Goal: Information Seeking & Learning: Learn about a topic

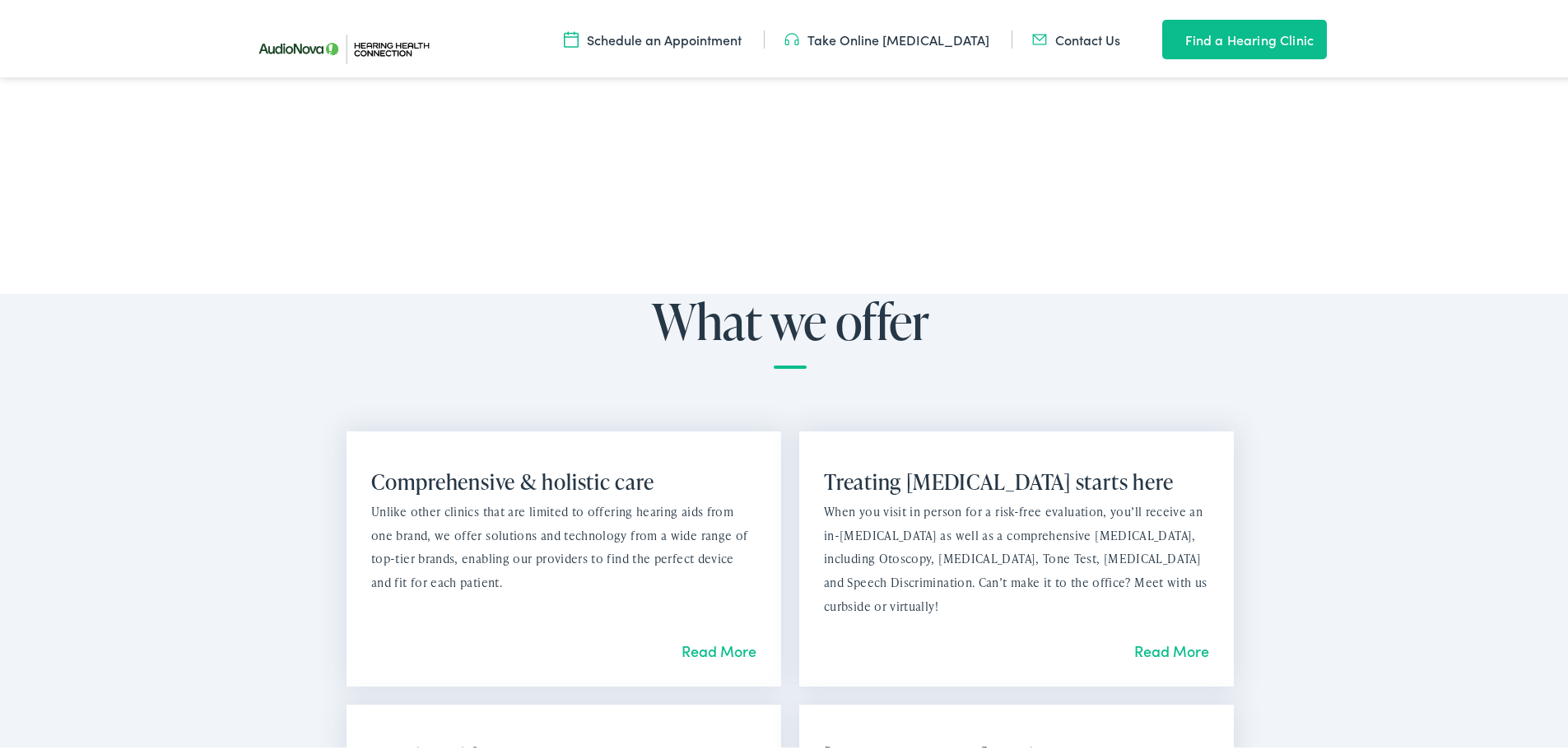
scroll to position [1317, 0]
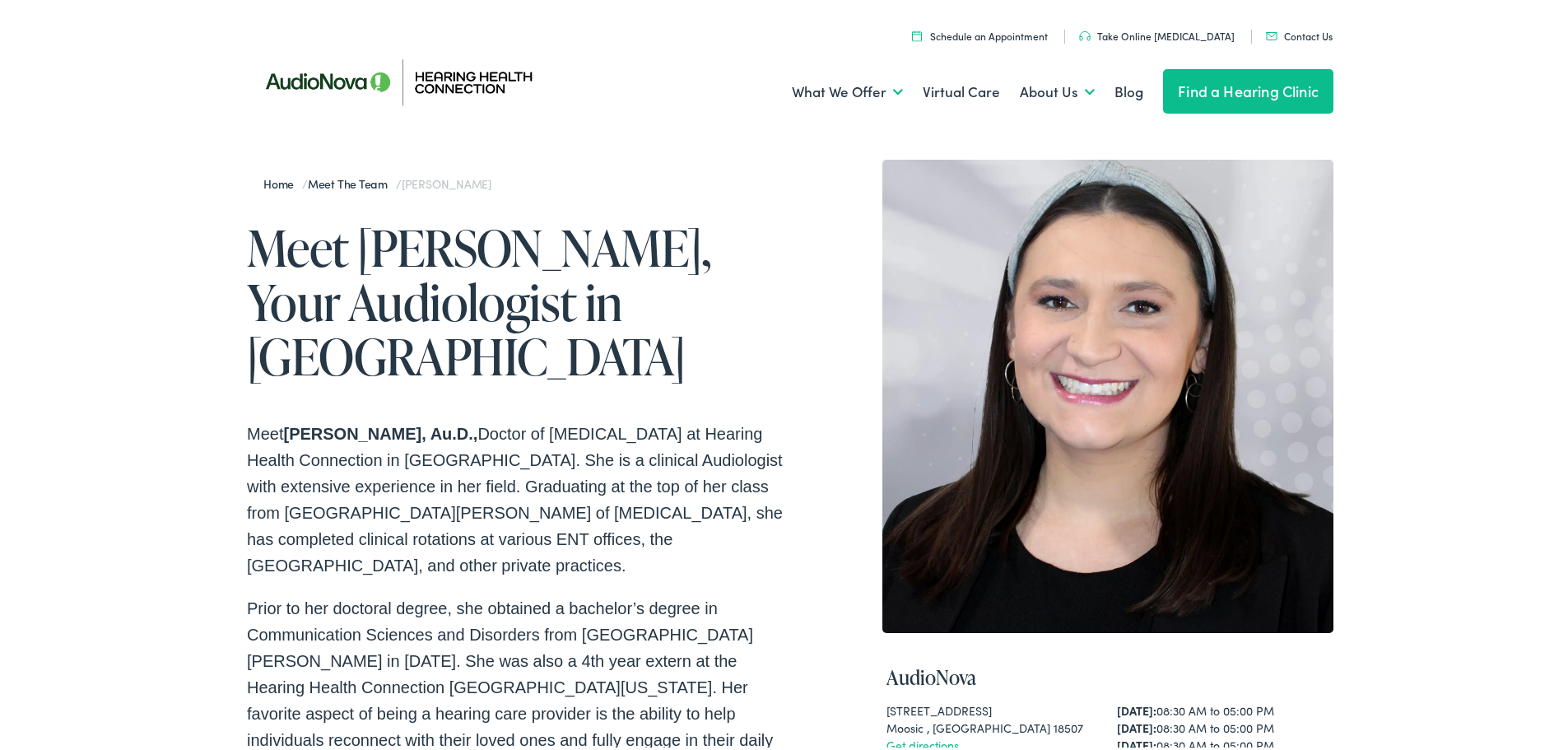
click at [267, 181] on link "Home" at bounding box center [283, 180] width 39 height 17
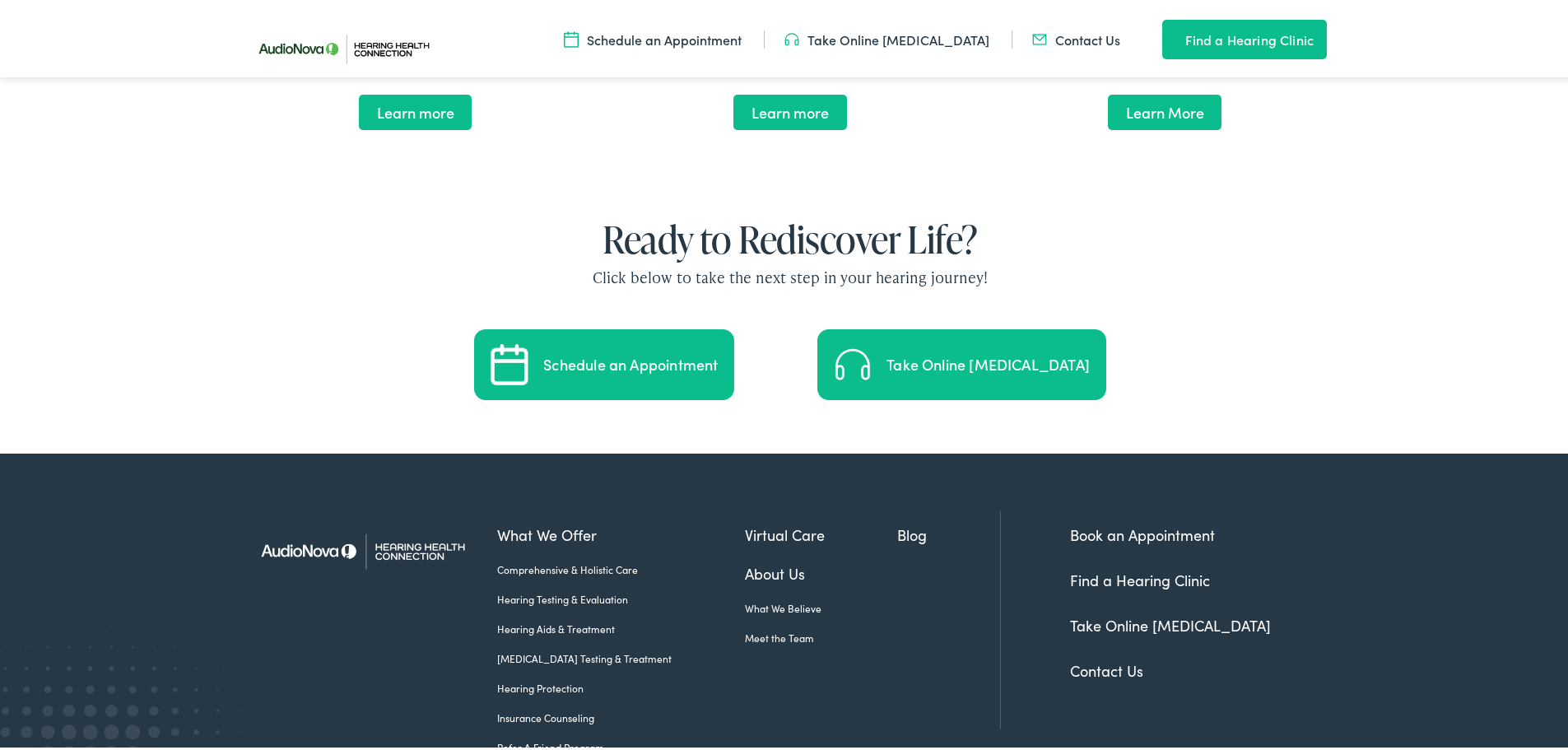
scroll to position [3332, 0]
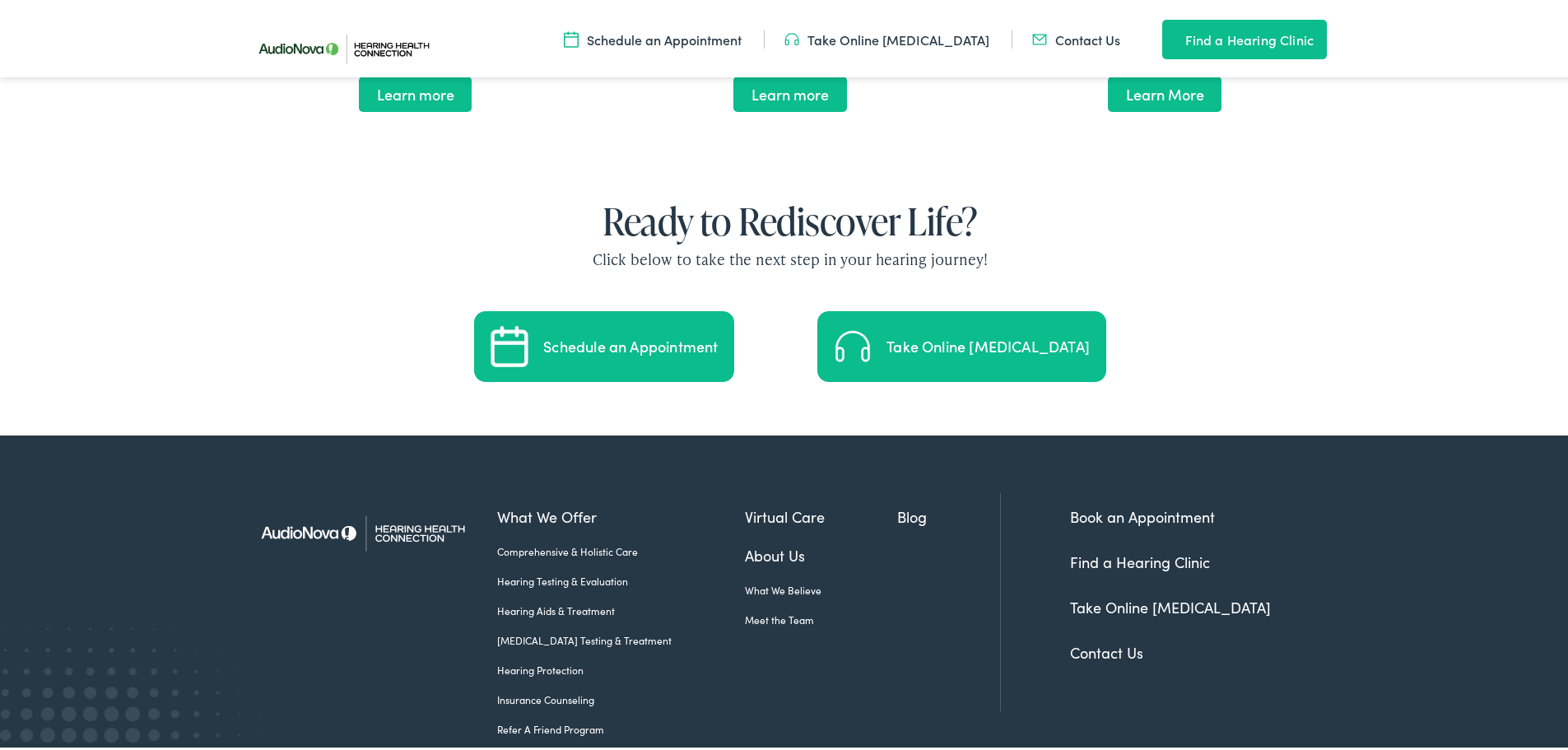
click at [566, 689] on link "Insurance Counseling" at bounding box center [621, 696] width 248 height 15
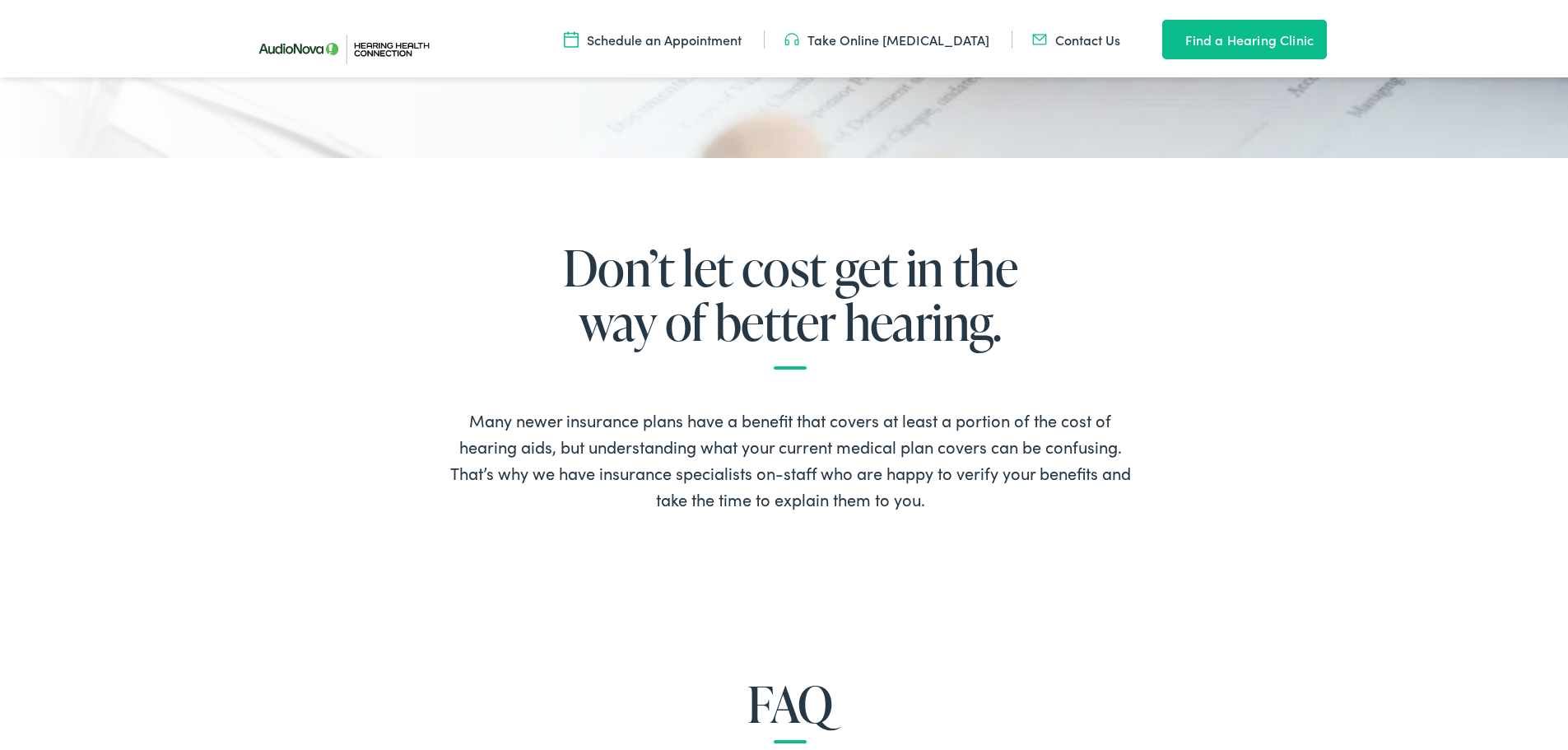
scroll to position [905, 0]
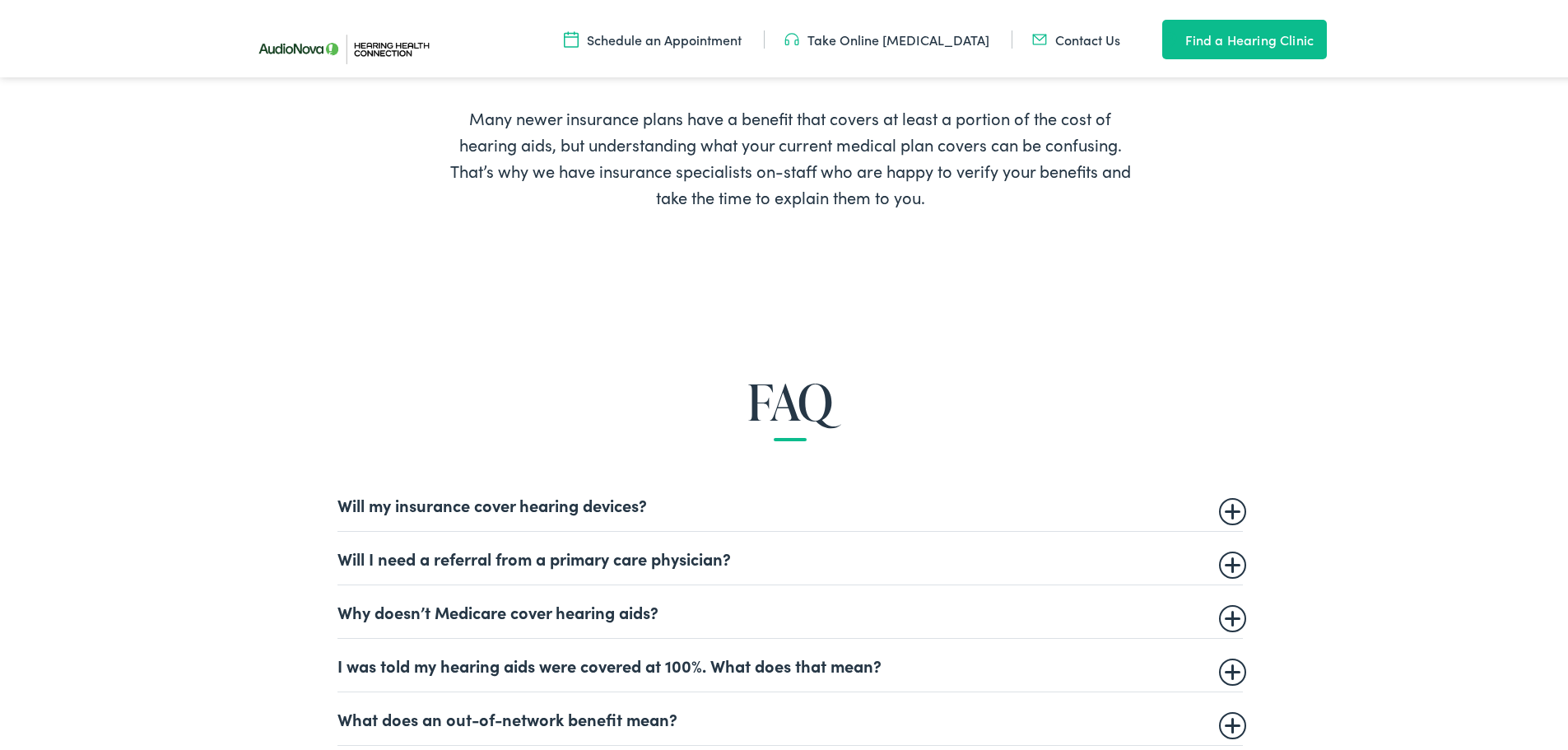
click at [523, 594] on details "Why doesn’t Medicare cover hearing aids? Medicare does not currently cover medi…" at bounding box center [790, 609] width 905 height 54
drag, startPoint x: 525, startPoint y: 596, endPoint x: 529, endPoint y: 607, distance: 11.7
click at [528, 596] on details "Why doesn’t Medicare cover hearing aids? Medicare does not currently cover medi…" at bounding box center [790, 609] width 905 height 54
click at [548, 620] on details "Why doesn’t Medicare cover hearing aids? Medicare does not currently cover medi…" at bounding box center [790, 609] width 905 height 54
click at [550, 599] on summary "Why doesn’t Medicare cover hearing aids?" at bounding box center [790, 608] width 905 height 19
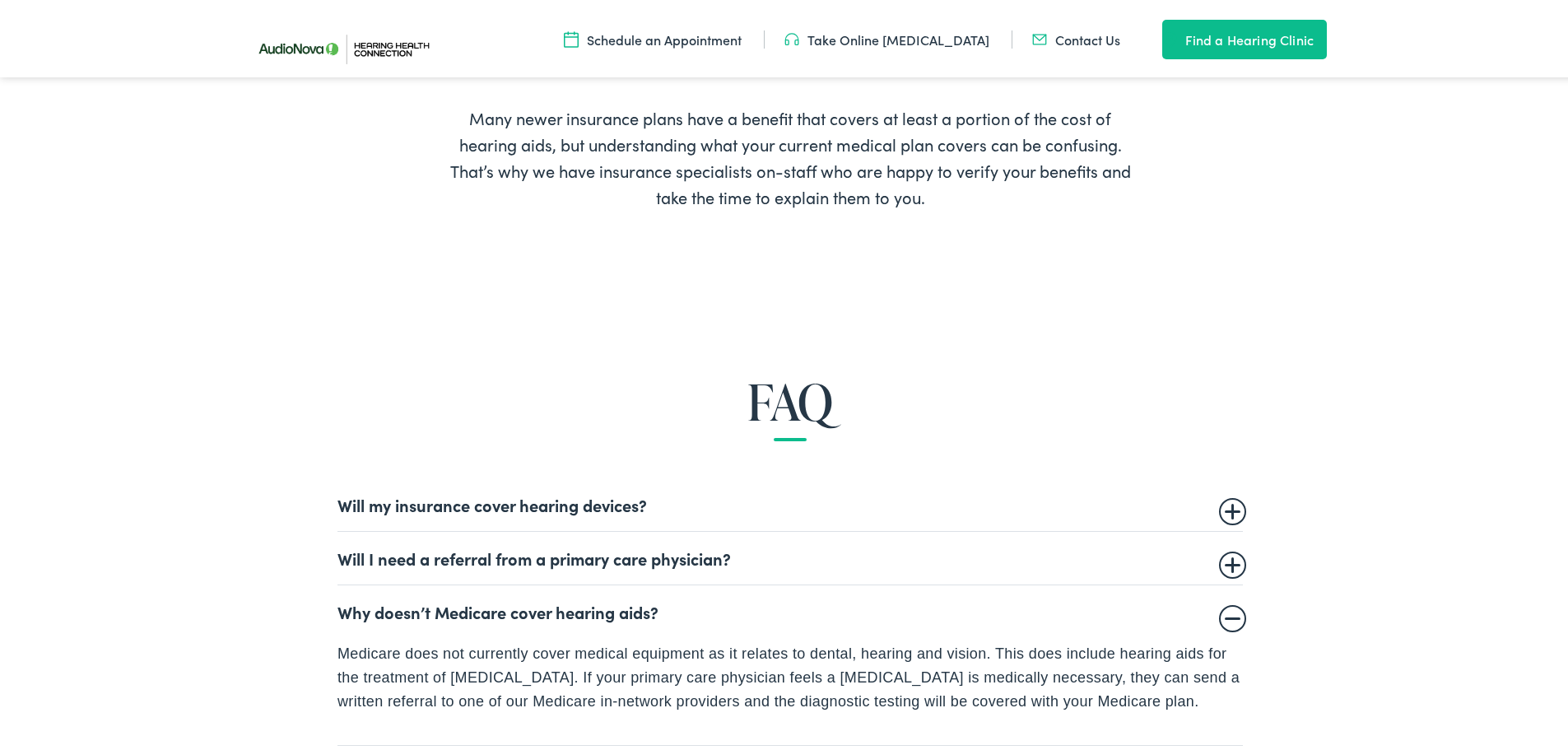
click at [550, 604] on summary "Why doesn’t Medicare cover hearing aids?" at bounding box center [790, 608] width 905 height 19
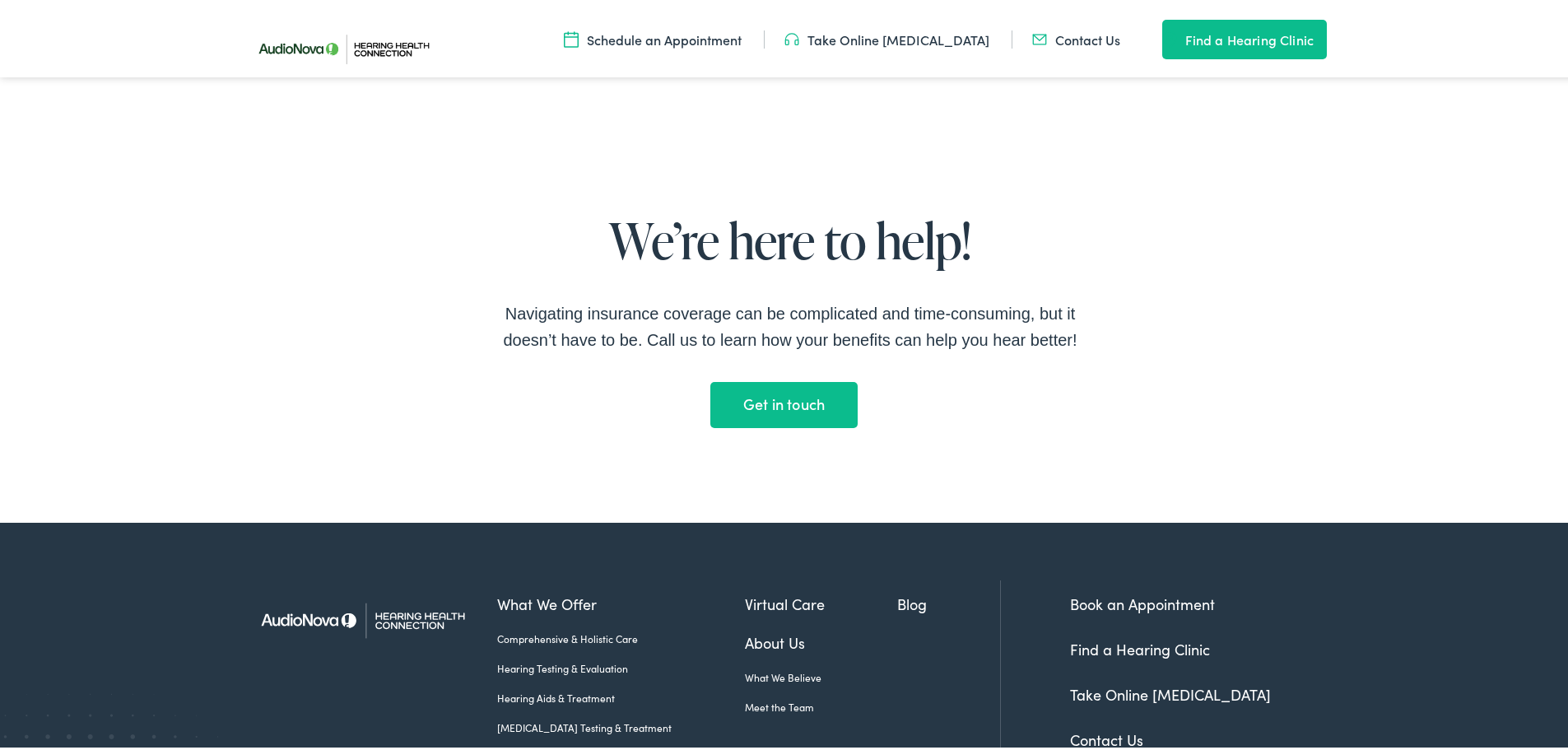
scroll to position [3293, 0]
